Goal: Transaction & Acquisition: Purchase product/service

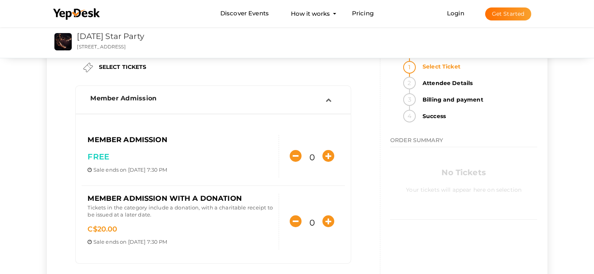
scroll to position [39, 0]
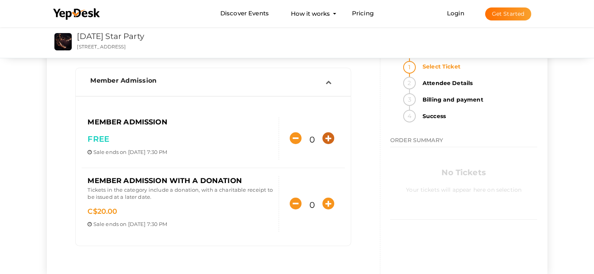
click at [330, 139] on icon "button" at bounding box center [328, 138] width 12 height 12
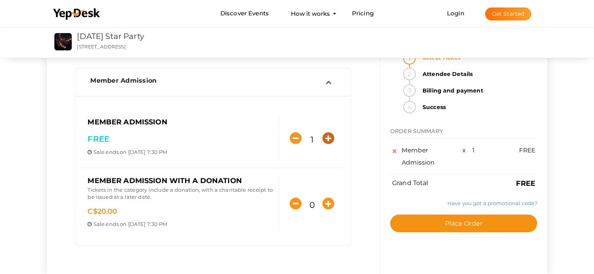
click at [330, 139] on icon "button" at bounding box center [328, 138] width 12 height 12
type input "3"
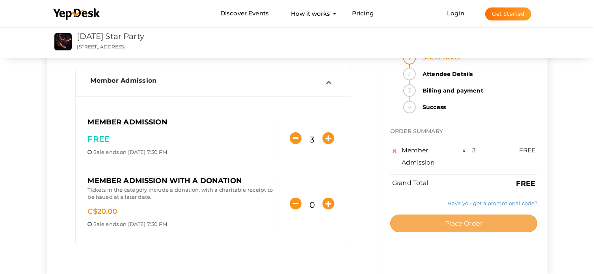
click at [459, 222] on span "Place Order" at bounding box center [463, 223] width 37 height 7
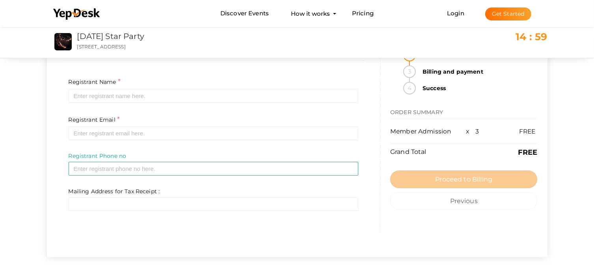
scroll to position [0, 0]
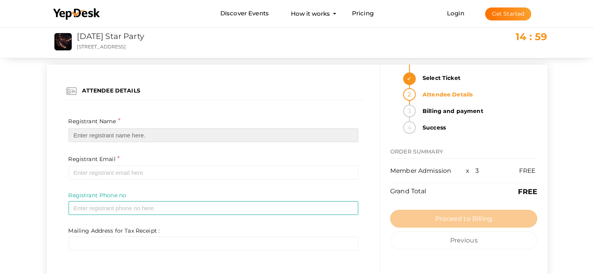
click at [139, 131] on input "text" at bounding box center [214, 135] width 290 height 14
type input "[PERSON_NAME]"
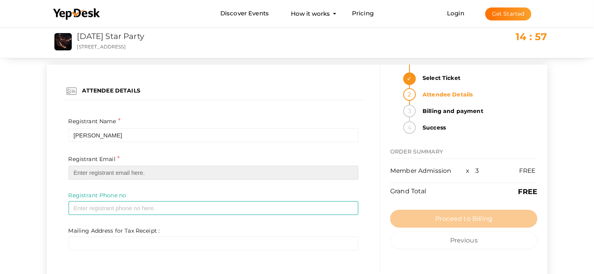
type input "[EMAIL_ADDRESS][DOMAIN_NAME]"
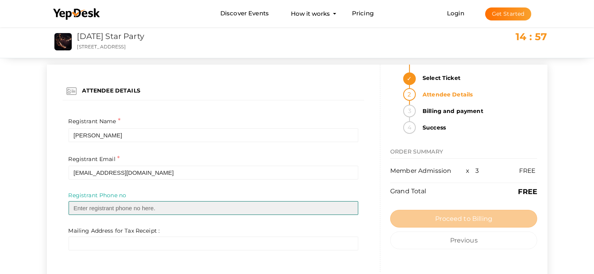
type input "2505329559"
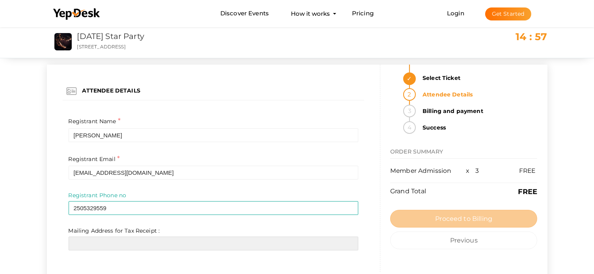
type input "4 Cahilty Ln"
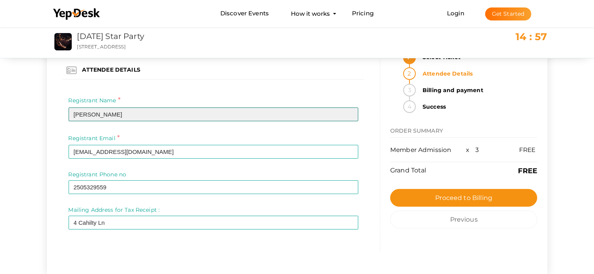
scroll to position [39, 0]
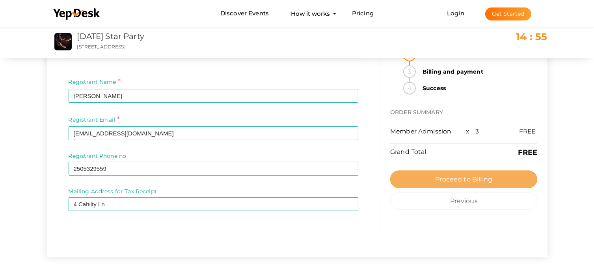
click at [458, 181] on span "Proceed to Billing" at bounding box center [463, 179] width 57 height 7
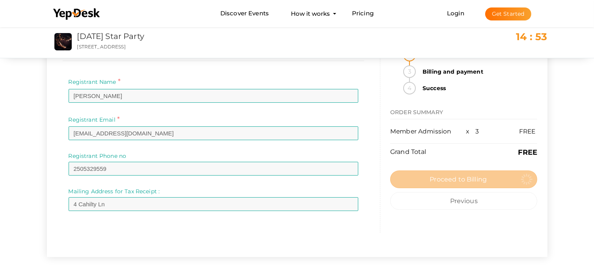
scroll to position [0, 0]
